Goal: Complete application form

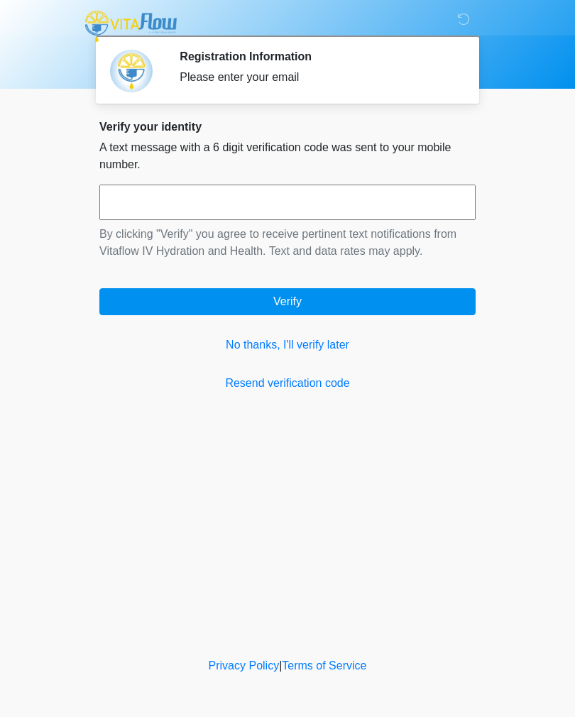
click at [461, 311] on button "Verify" at bounding box center [287, 301] width 376 height 27
click at [338, 386] on link "Resend verification code" at bounding box center [287, 383] width 376 height 17
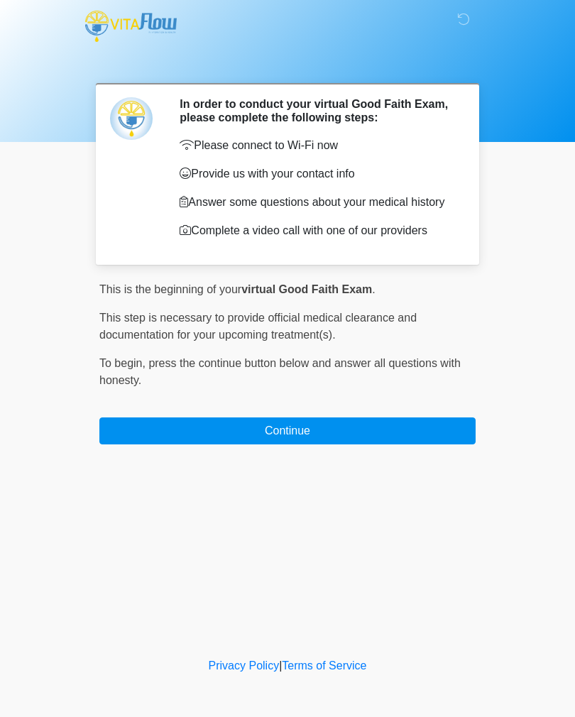
click at [345, 438] on button "Continue" at bounding box center [287, 431] width 376 height 27
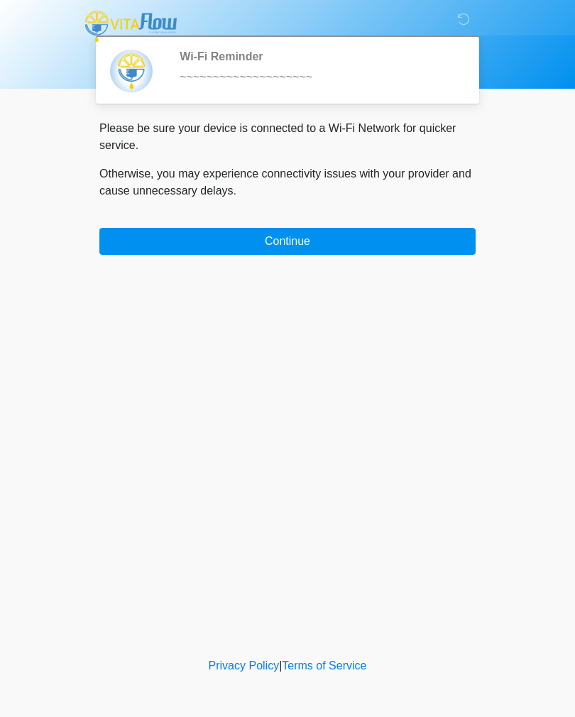
click at [338, 249] on button "Continue" at bounding box center [287, 241] width 376 height 27
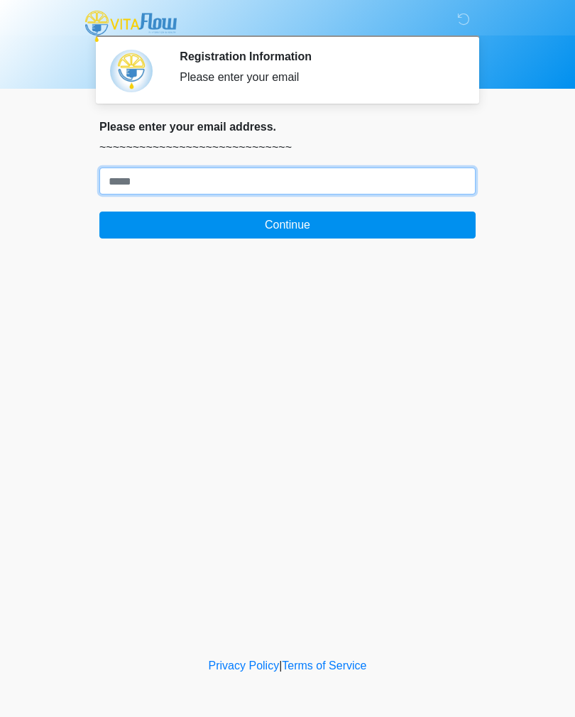
click at [399, 177] on input "Where should we email your treatment plan?" at bounding box center [287, 181] width 376 height 27
type input "**********"
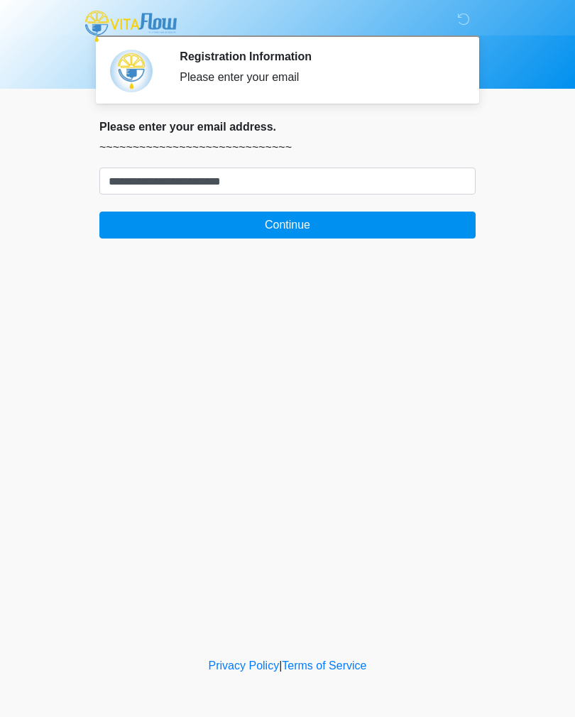
click at [433, 235] on button "Continue" at bounding box center [287, 225] width 376 height 27
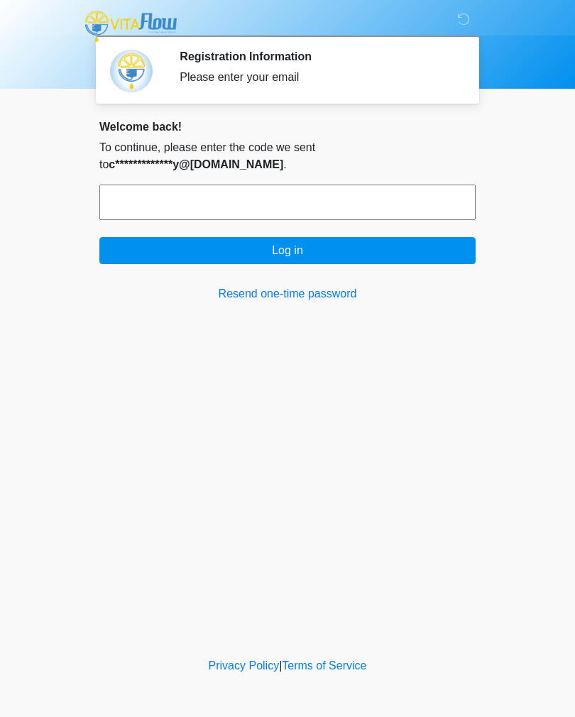
click at [445, 217] on input "text" at bounding box center [287, 203] width 376 height 36
type input "******"
click at [401, 261] on button "Log in" at bounding box center [287, 250] width 376 height 27
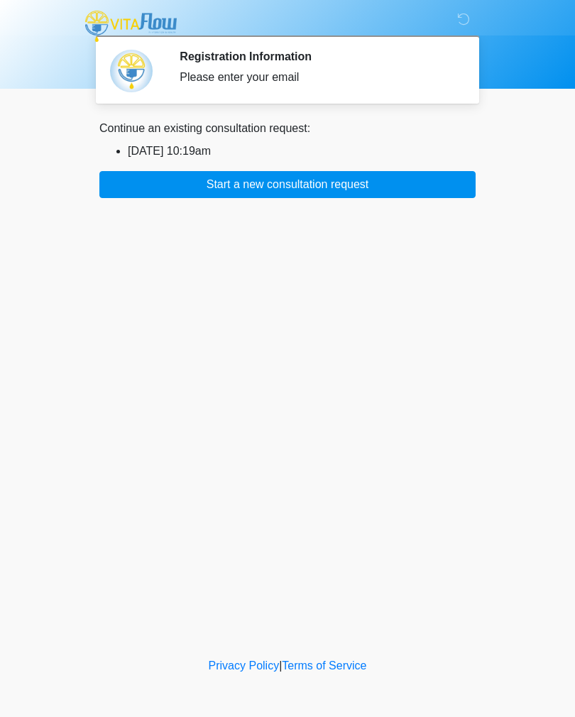
click at [212, 153] on li "[DATE] 10:19am" at bounding box center [302, 151] width 348 height 17
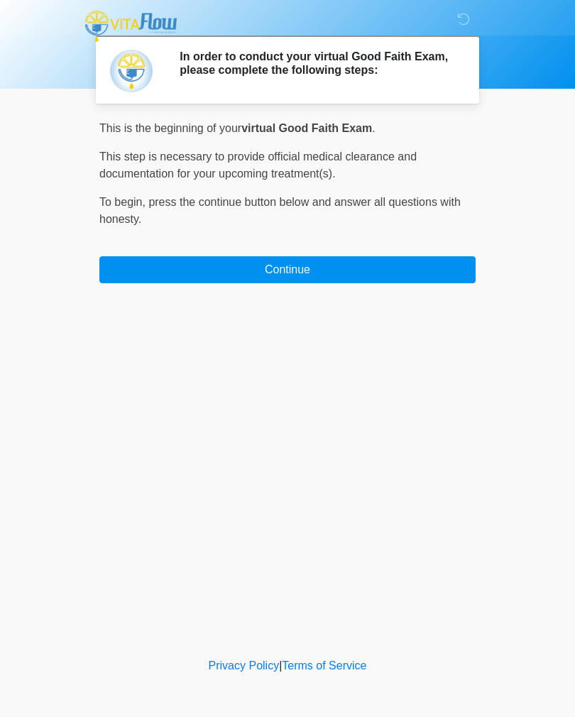
click at [409, 269] on button "Continue" at bounding box center [287, 269] width 376 height 27
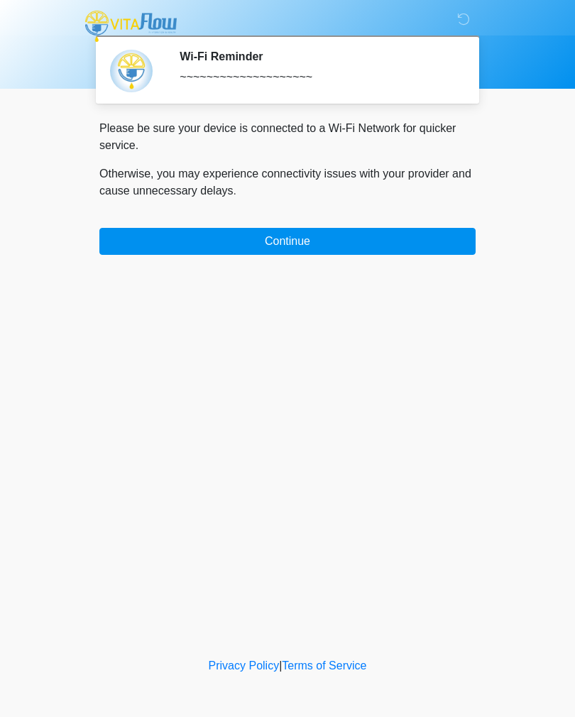
click at [428, 239] on button "Continue" at bounding box center [287, 241] width 376 height 27
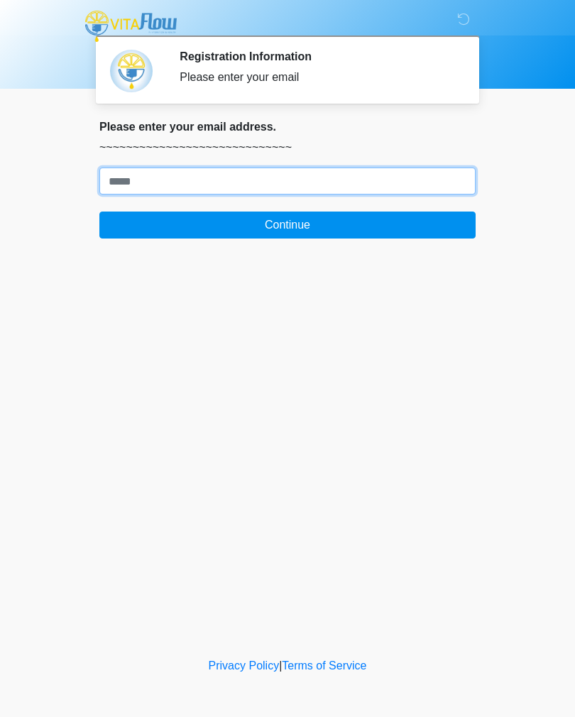
click at [395, 182] on input "Where should we email your treatment plan?" at bounding box center [287, 181] width 376 height 27
click at [288, 225] on button "Continue" at bounding box center [287, 225] width 376 height 27
type input "**********"
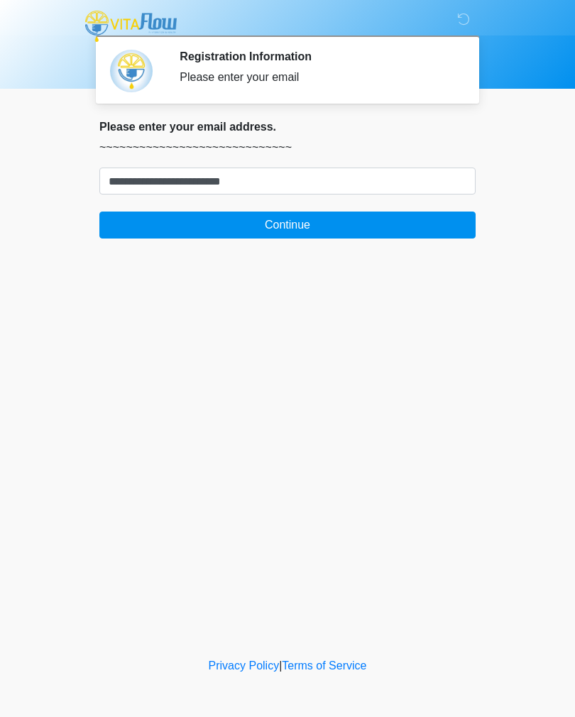
click at [433, 230] on button "Continue" at bounding box center [287, 225] width 376 height 27
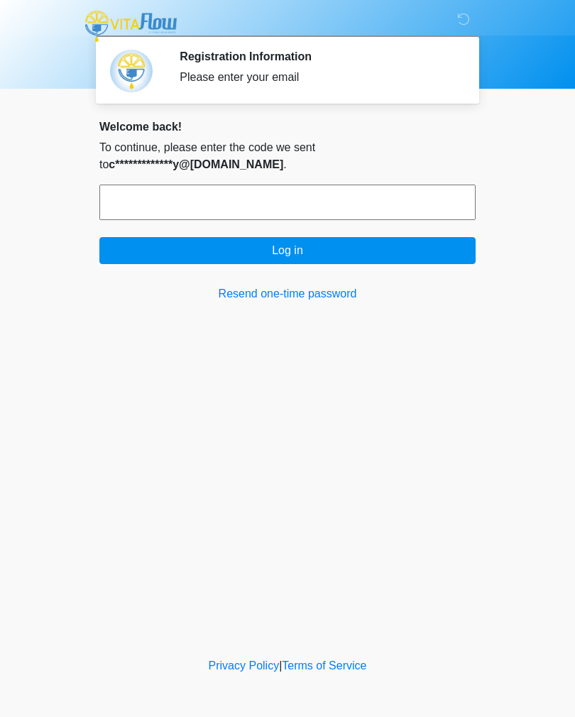
click at [435, 212] on input "text" at bounding box center [287, 203] width 376 height 36
type input "******"
click at [415, 251] on button "Log in" at bounding box center [287, 250] width 376 height 27
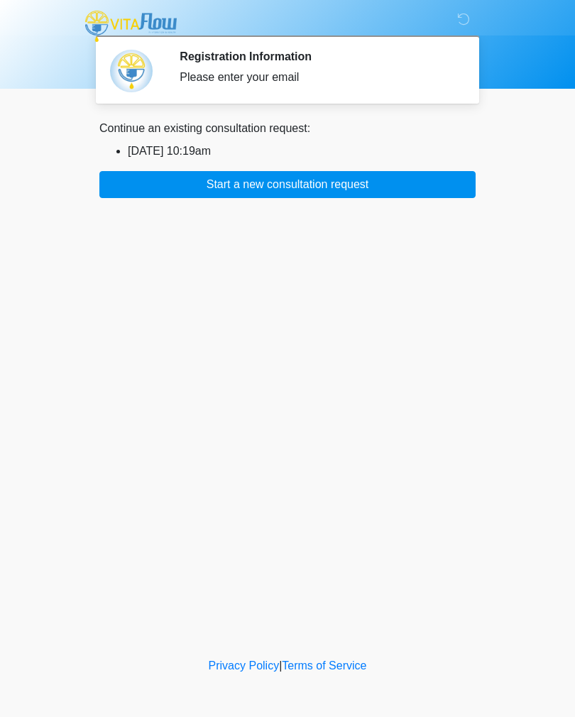
click at [406, 193] on button "Start a new consultation request" at bounding box center [287, 184] width 376 height 27
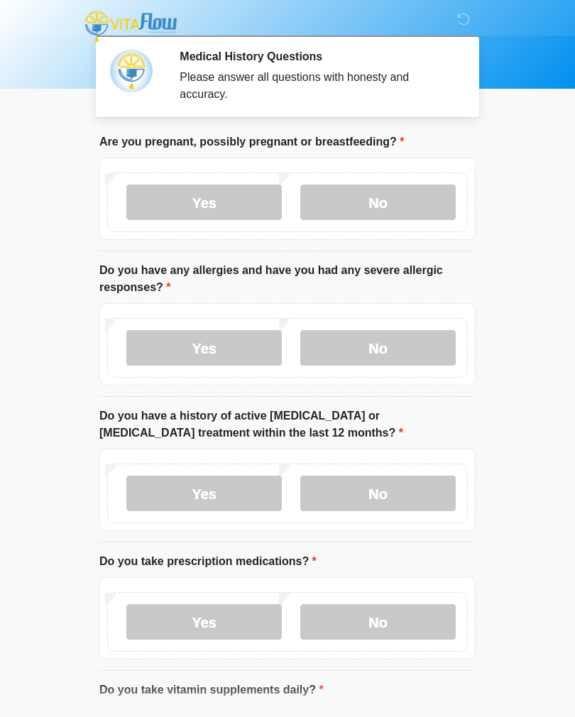
click at [368, 207] on label "No" at bounding box center [378, 203] width 156 height 36
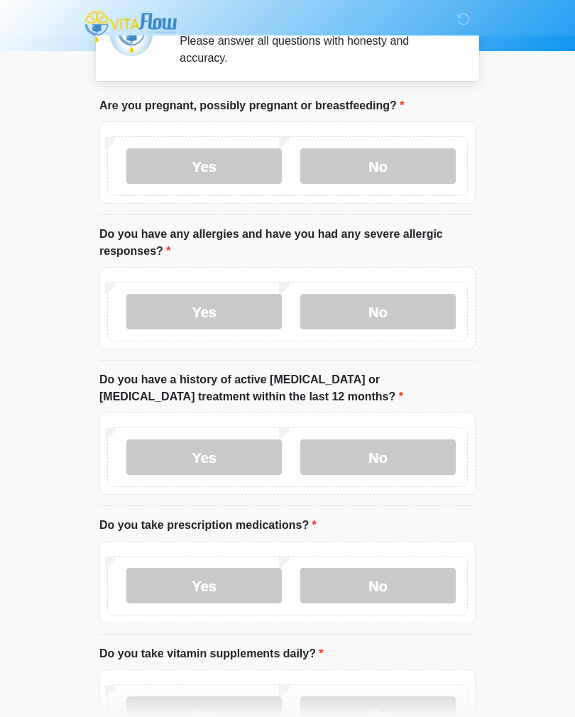
scroll to position [38, 0]
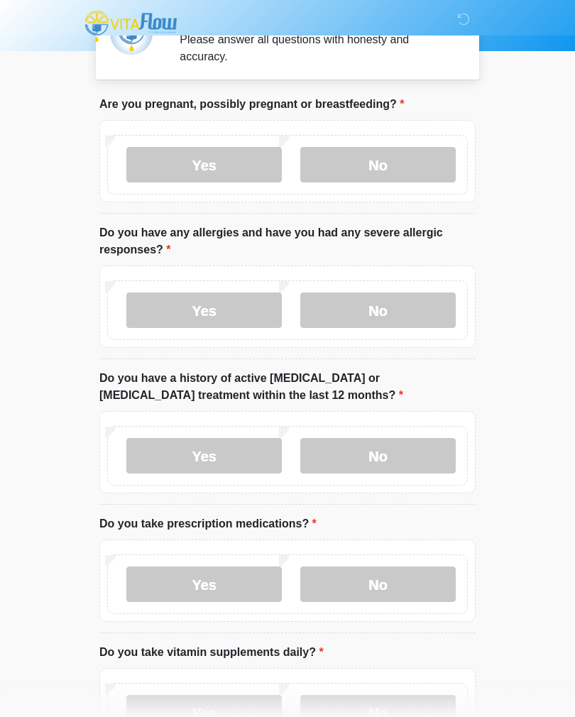
click at [406, 308] on label "No" at bounding box center [378, 311] width 156 height 36
click at [372, 448] on label "No" at bounding box center [378, 456] width 156 height 36
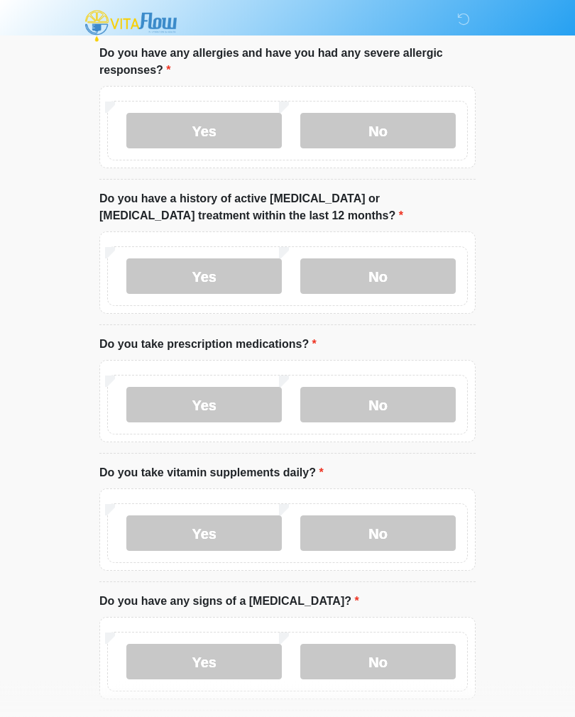
click at [396, 394] on label "No" at bounding box center [378, 406] width 156 height 36
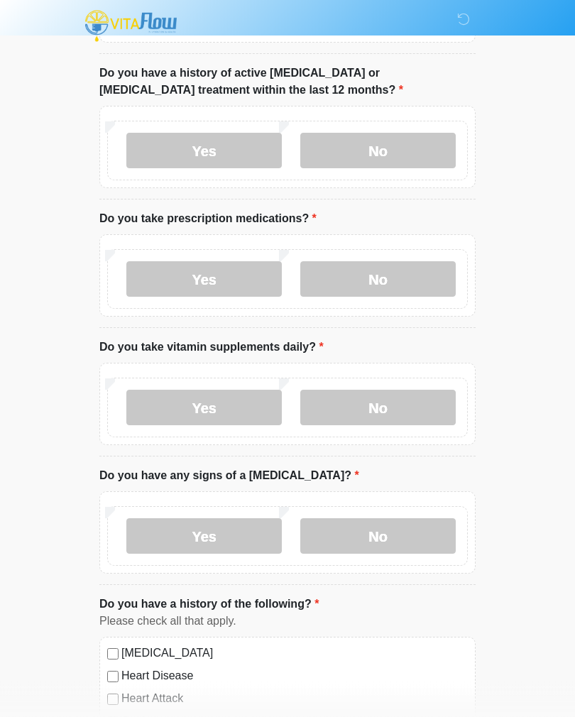
scroll to position [350, 0]
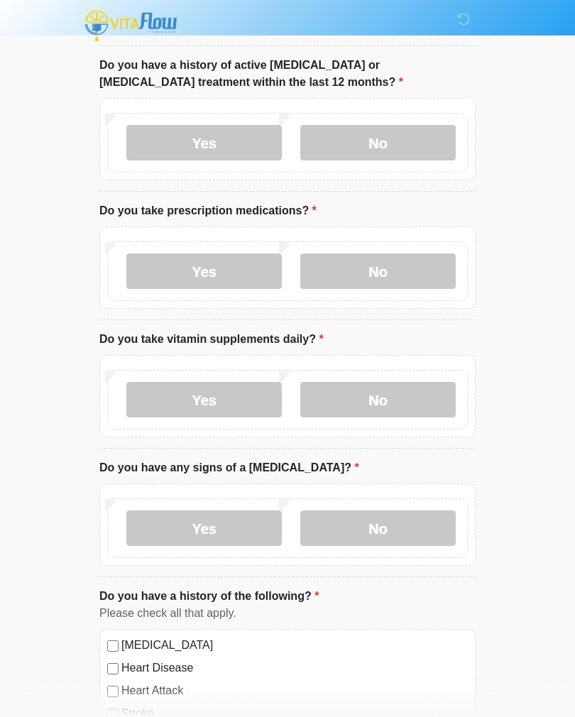
click at [415, 386] on label "No" at bounding box center [378, 401] width 156 height 36
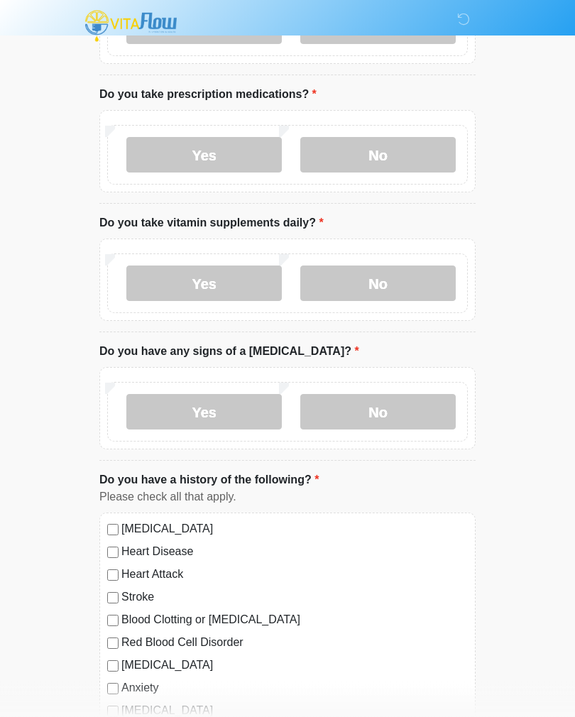
scroll to position [486, 0]
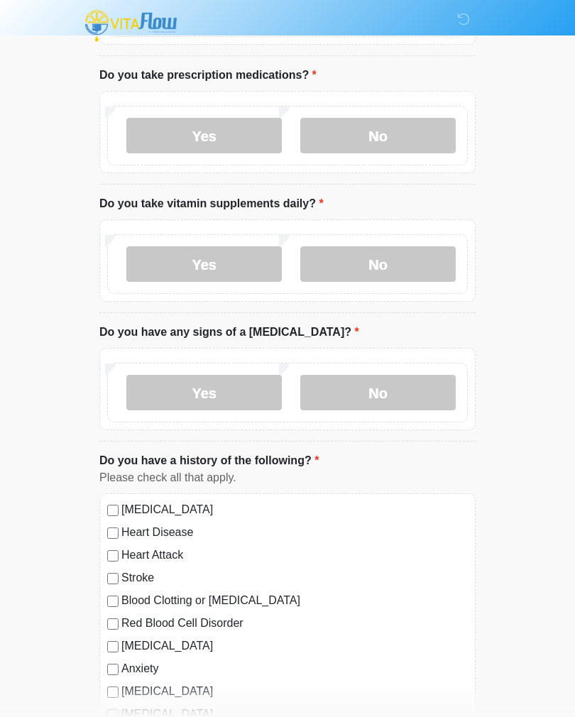
click at [423, 376] on label "No" at bounding box center [378, 394] width 156 height 36
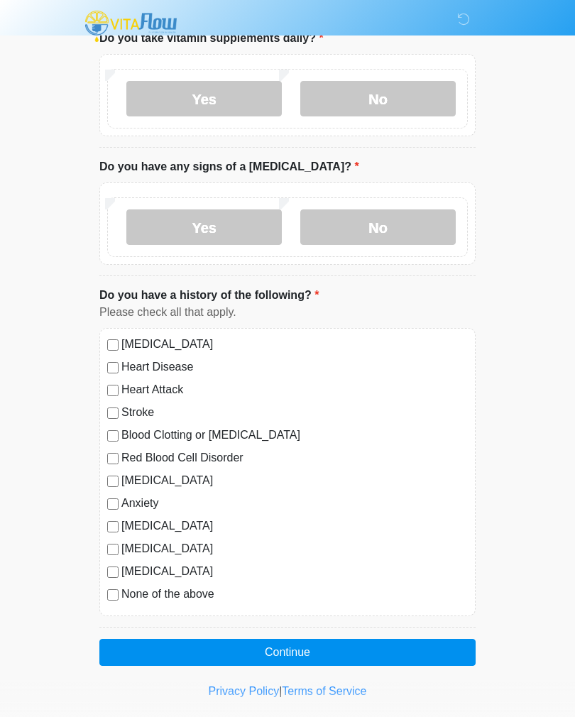
scroll to position [654, 0]
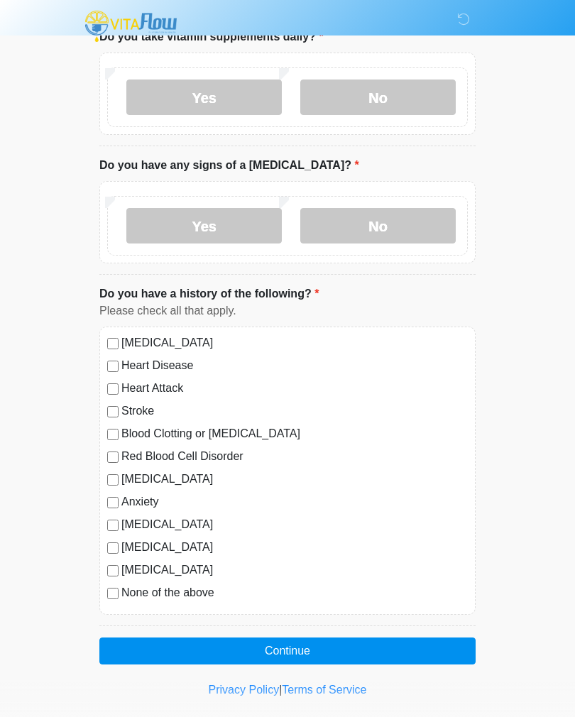
click at [129, 642] on button "Continue" at bounding box center [287, 651] width 376 height 27
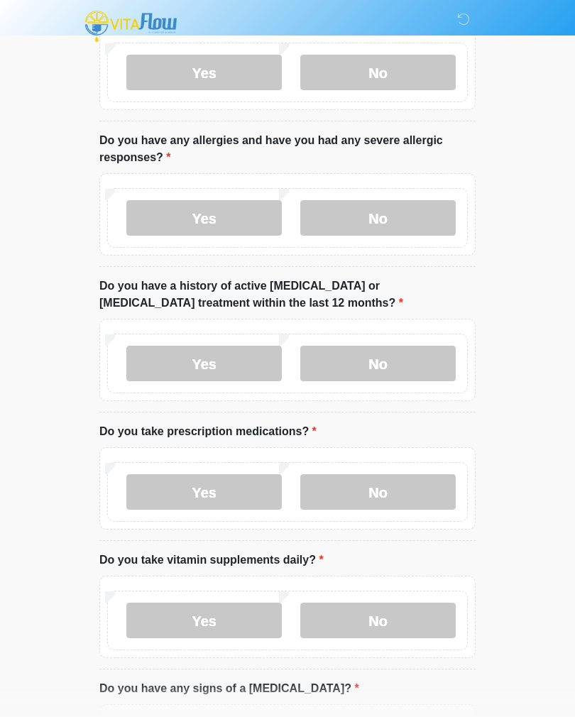
scroll to position [0, 0]
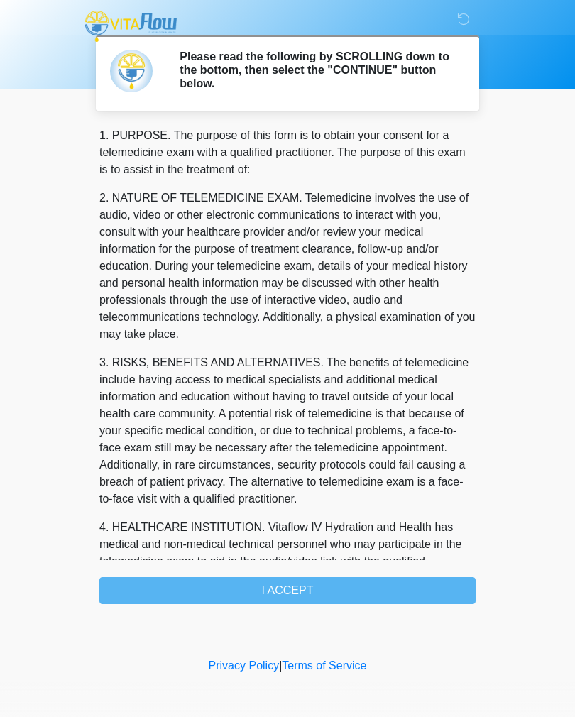
click at [121, 587] on div "1. PURPOSE. The purpose of this form is to obtain your consent for a telemedici…" at bounding box center [287, 365] width 376 height 477
click at [139, 592] on div "1. PURPOSE. The purpose of this form is to obtain your consent for a telemedici…" at bounding box center [287, 365] width 376 height 477
click at [399, 583] on div "1. PURPOSE. The purpose of this form is to obtain your consent for a telemedici…" at bounding box center [287, 365] width 376 height 477
click at [403, 576] on div "1. PURPOSE. The purpose of this form is to obtain your consent for a telemedici…" at bounding box center [287, 365] width 376 height 477
click at [403, 575] on div "1. PURPOSE. The purpose of this form is to obtain your consent for a telemedici…" at bounding box center [287, 365] width 376 height 477
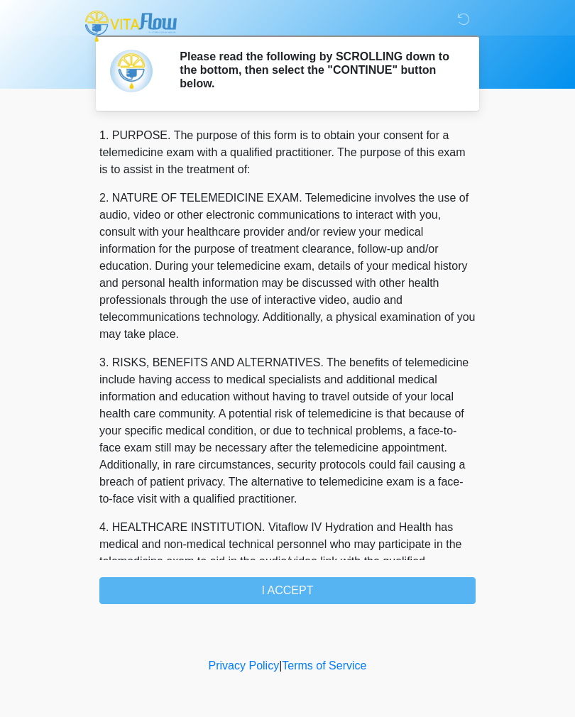
click at [323, 586] on div "1. PURPOSE. The purpose of this form is to obtain your consent for a telemedici…" at bounding box center [287, 365] width 376 height 477
click at [278, 586] on div "1. PURPOSE. The purpose of this form is to obtain your consent for a telemedici…" at bounding box center [287, 365] width 376 height 477
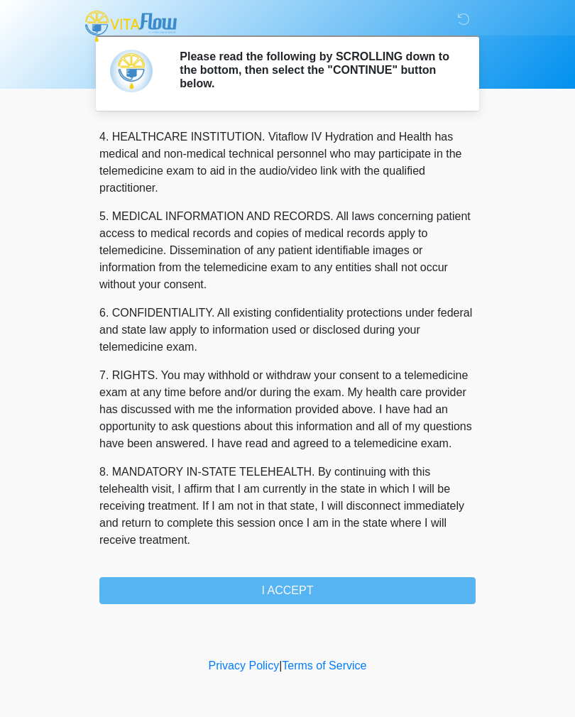
click at [305, 588] on div "1. PURPOSE. The purpose of this form is to obtain your consent for a telemedici…" at bounding box center [287, 365] width 376 height 477
click at [305, 587] on button "I ACCEPT" at bounding box center [287, 591] width 376 height 27
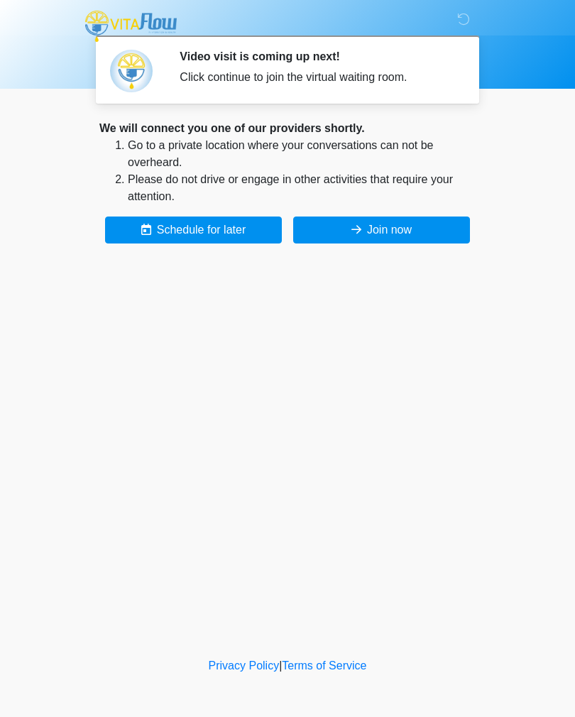
click at [423, 233] on button "Join now" at bounding box center [381, 230] width 177 height 27
